Goal: Check status: Check status

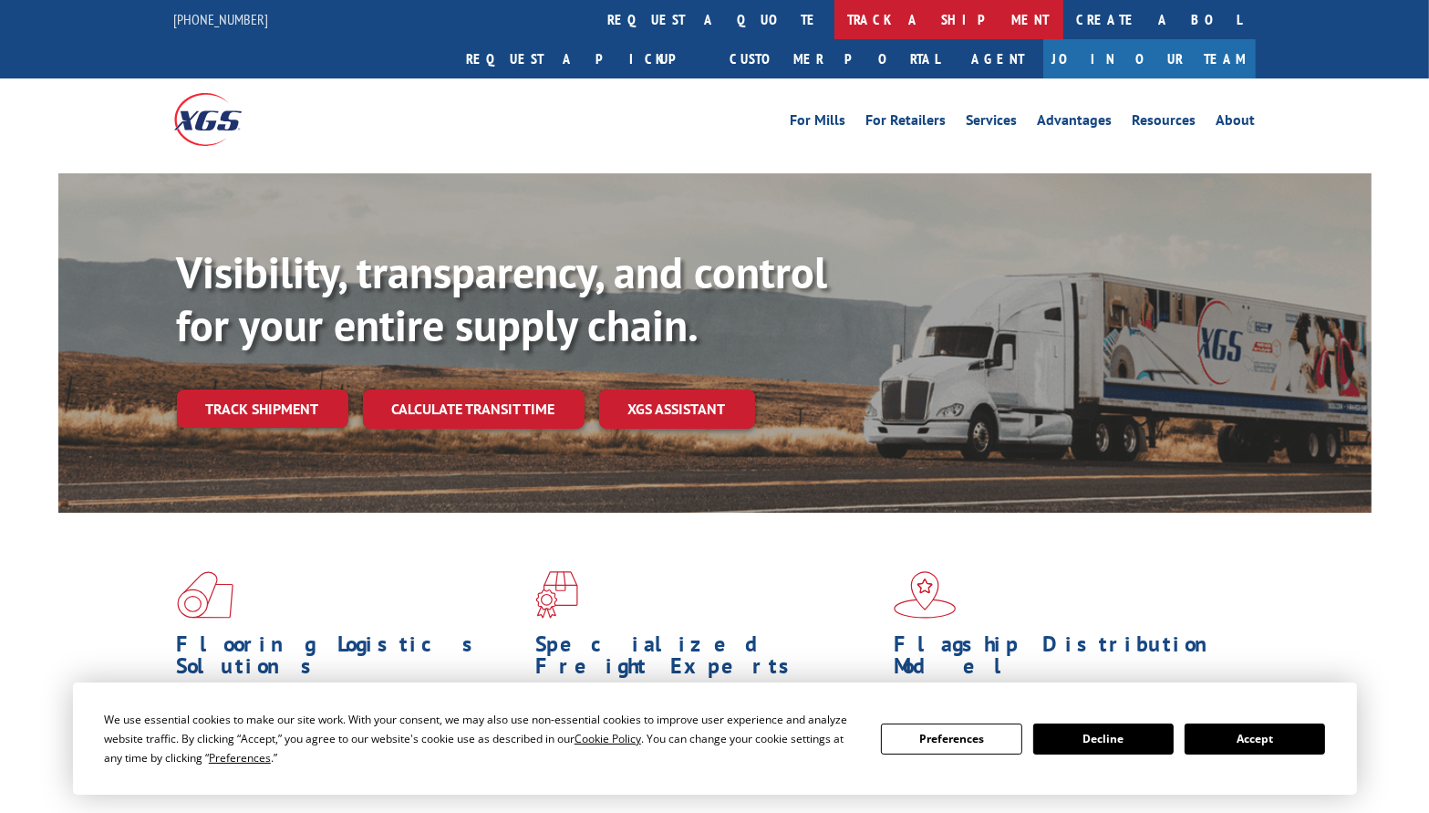
click at [834, 21] on link "track a shipment" at bounding box center [948, 19] width 229 height 39
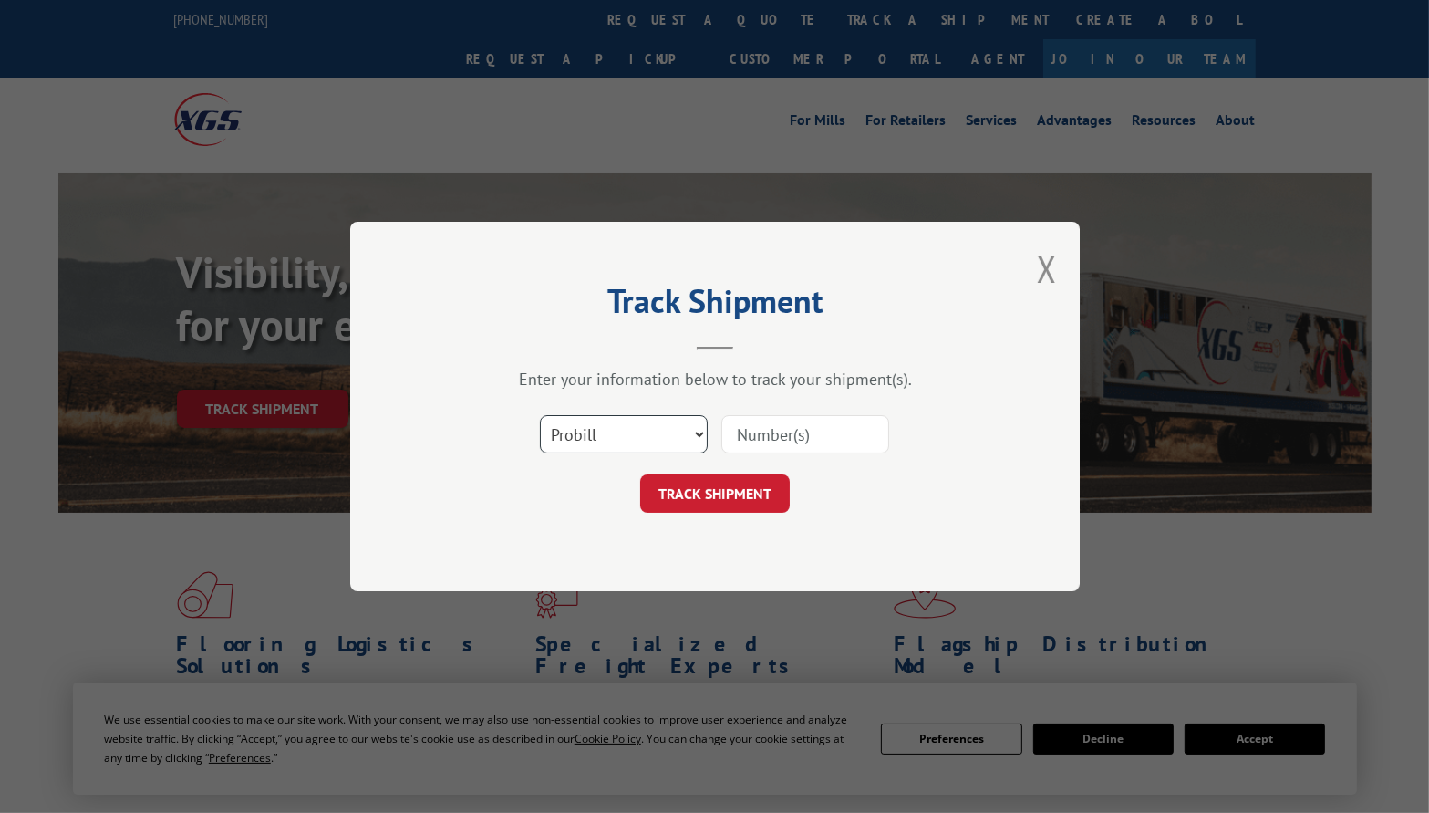
click at [692, 439] on select "Select category... Probill BOL PO" at bounding box center [624, 434] width 168 height 38
select select "bol"
click at [540, 415] on select "Select category... Probill BOL PO" at bounding box center [624, 434] width 168 height 38
click at [793, 417] on input at bounding box center [805, 434] width 168 height 38
type input "451564"
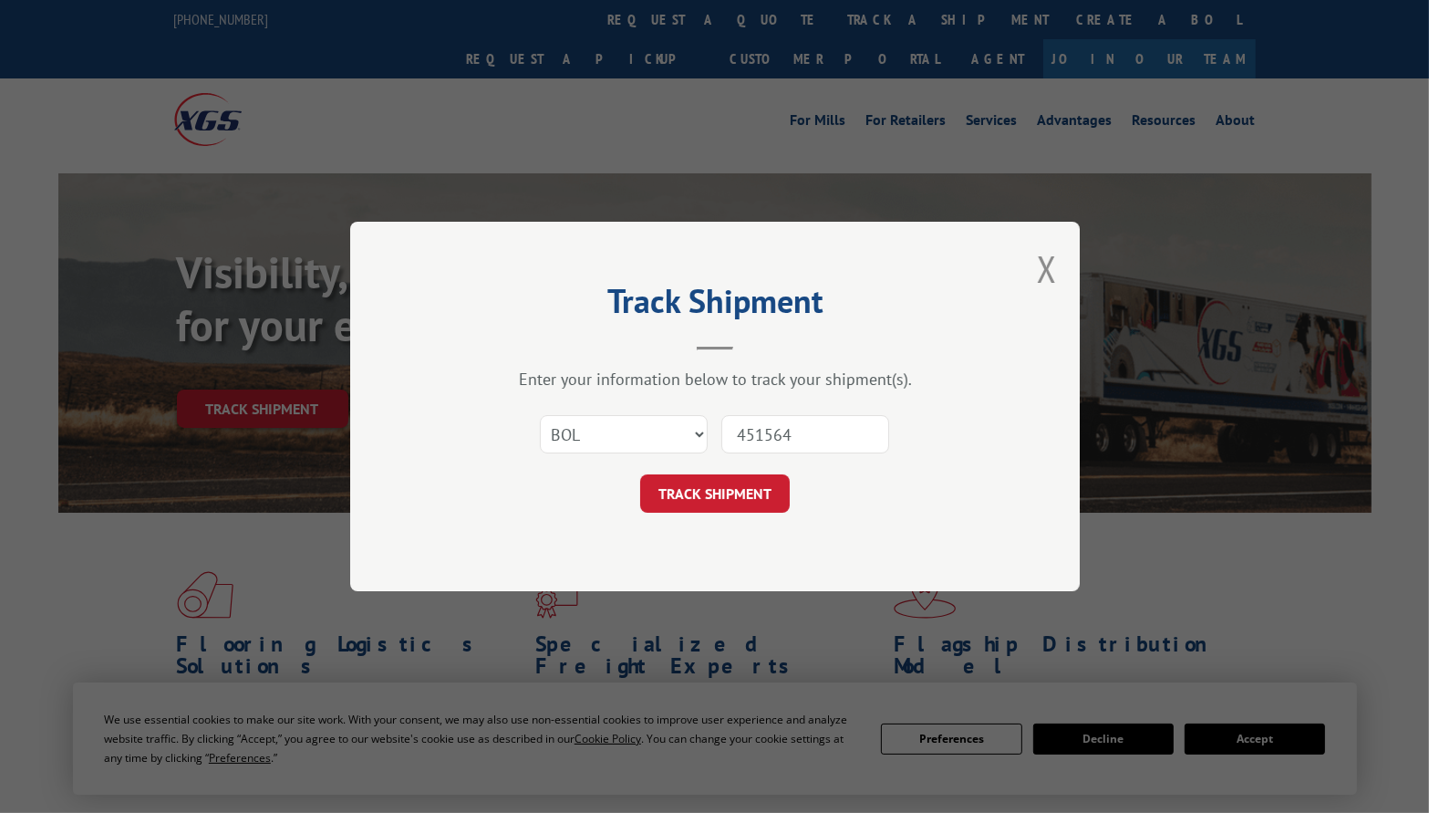
click button "TRACK SHIPMENT" at bounding box center [715, 493] width 150 height 38
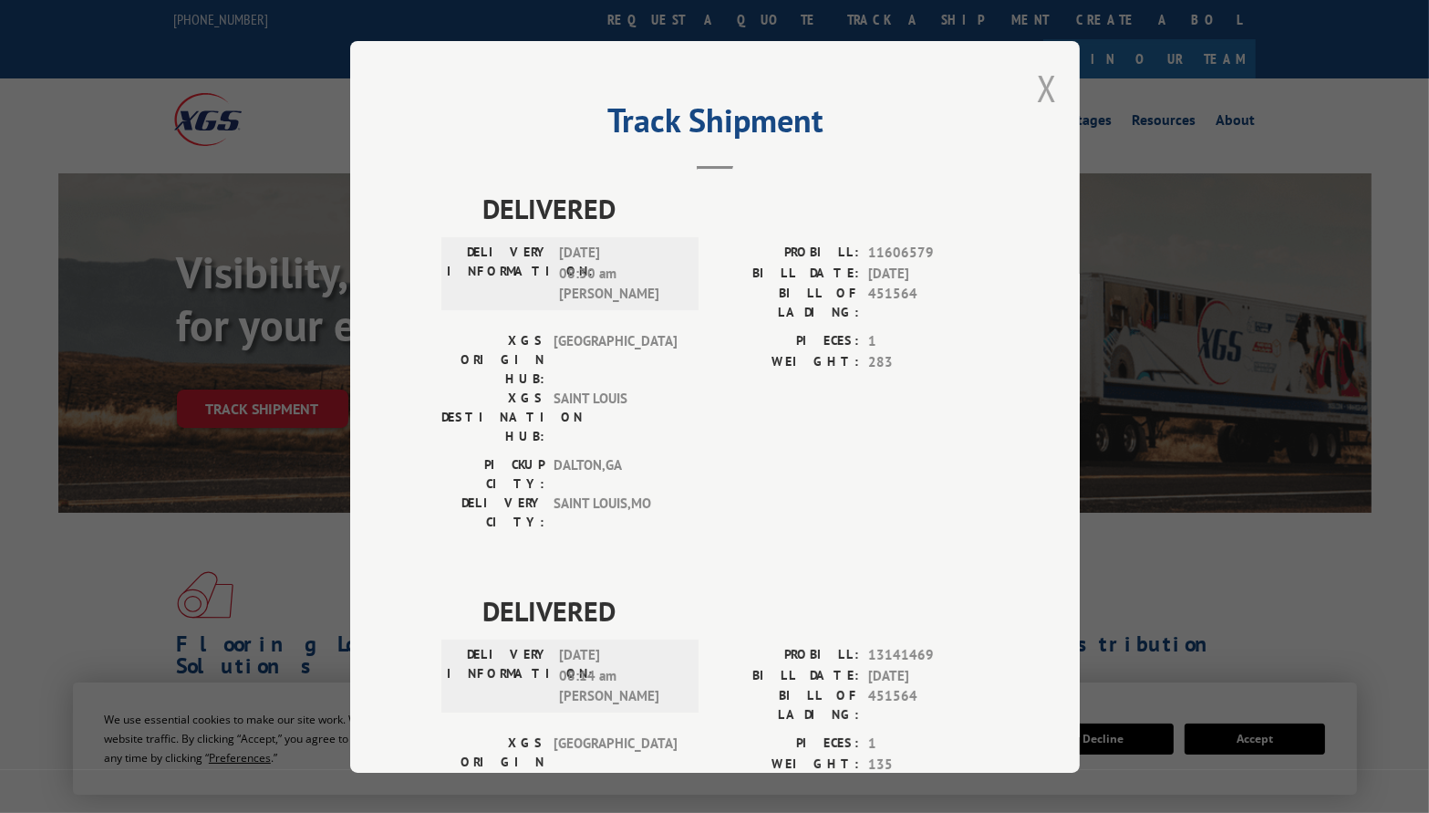
click at [1039, 79] on button "Close modal" at bounding box center [1047, 88] width 20 height 48
